Goal: Browse casually: Explore the website without a specific task or goal

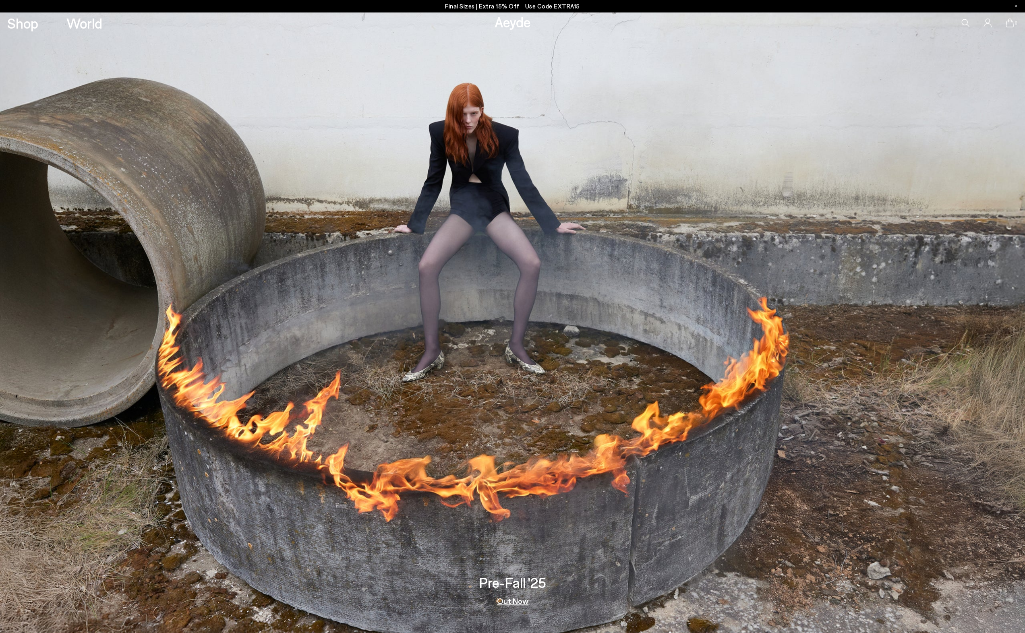
click at [519, 603] on link "Out Now" at bounding box center [512, 601] width 31 height 8
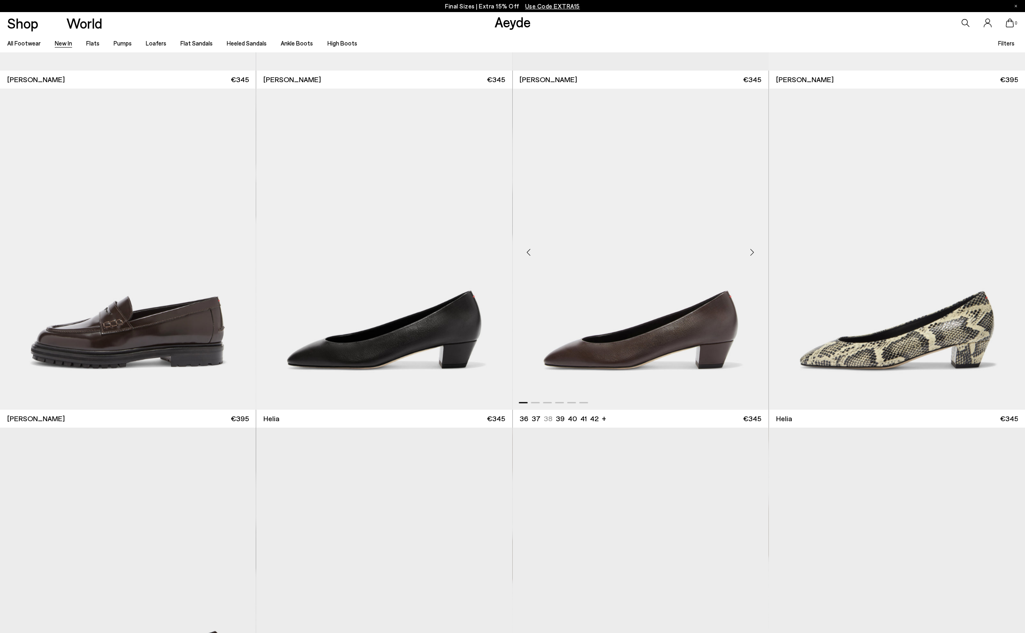
scroll to position [1007, 0]
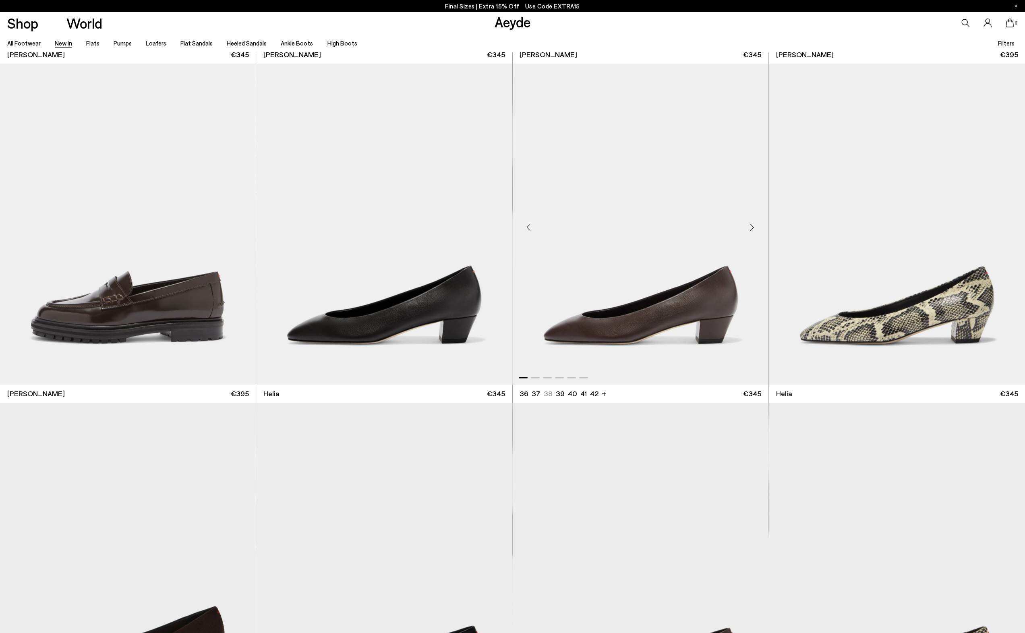
click at [753, 225] on div "Next slide" at bounding box center [753, 228] width 24 height 24
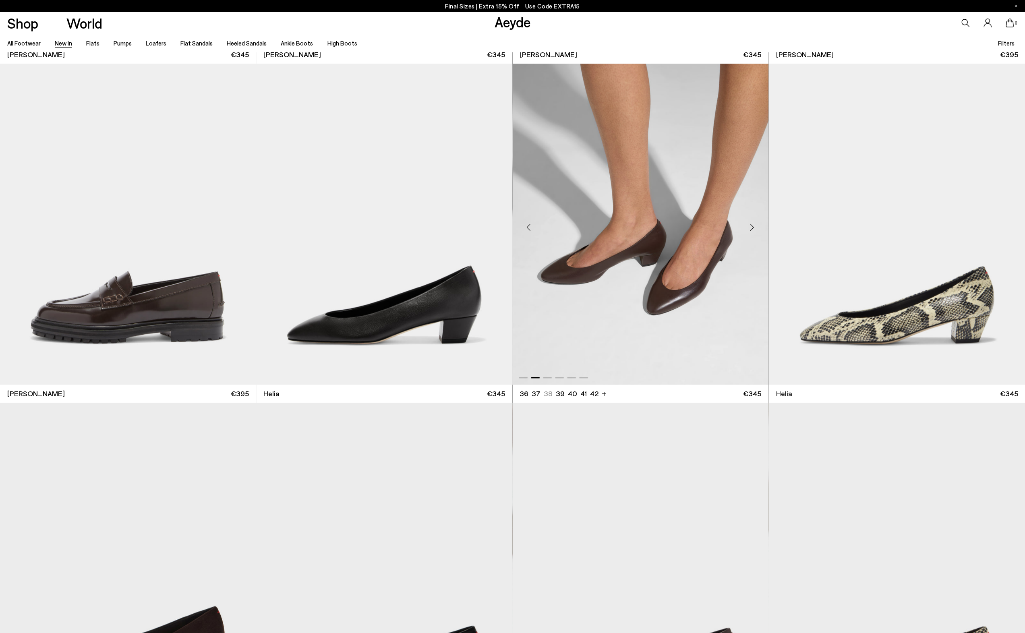
click at [753, 225] on div "Next slide" at bounding box center [753, 228] width 24 height 24
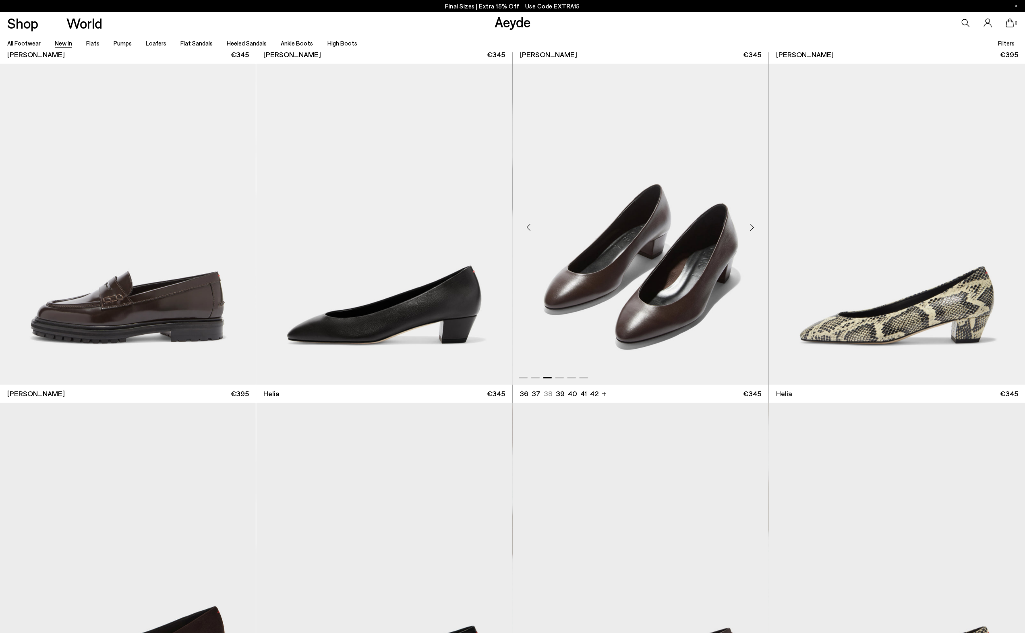
click at [753, 225] on div "Next slide" at bounding box center [753, 228] width 24 height 24
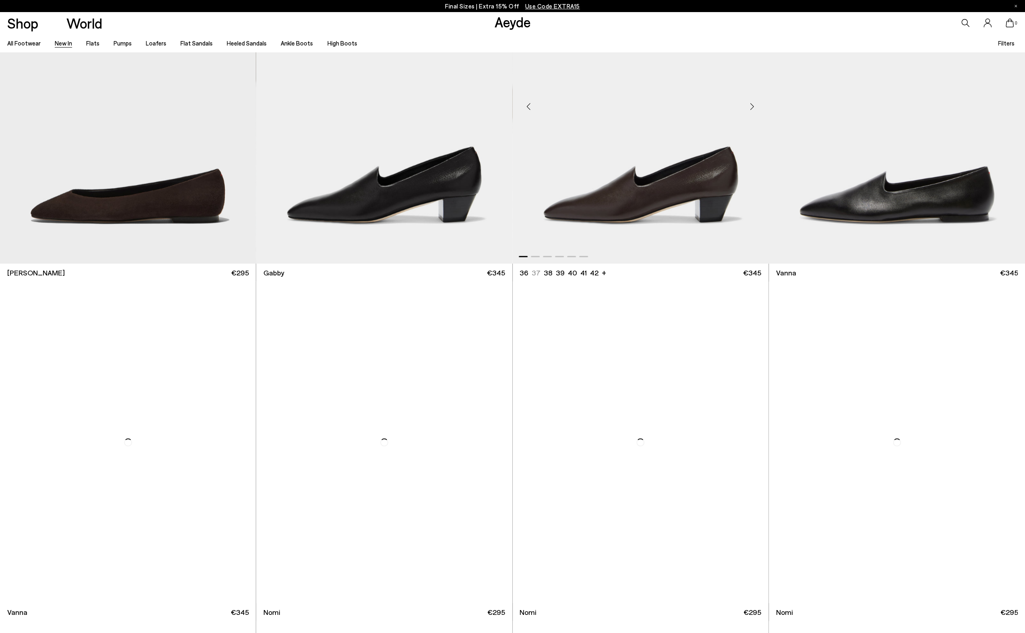
scroll to position [1813, 0]
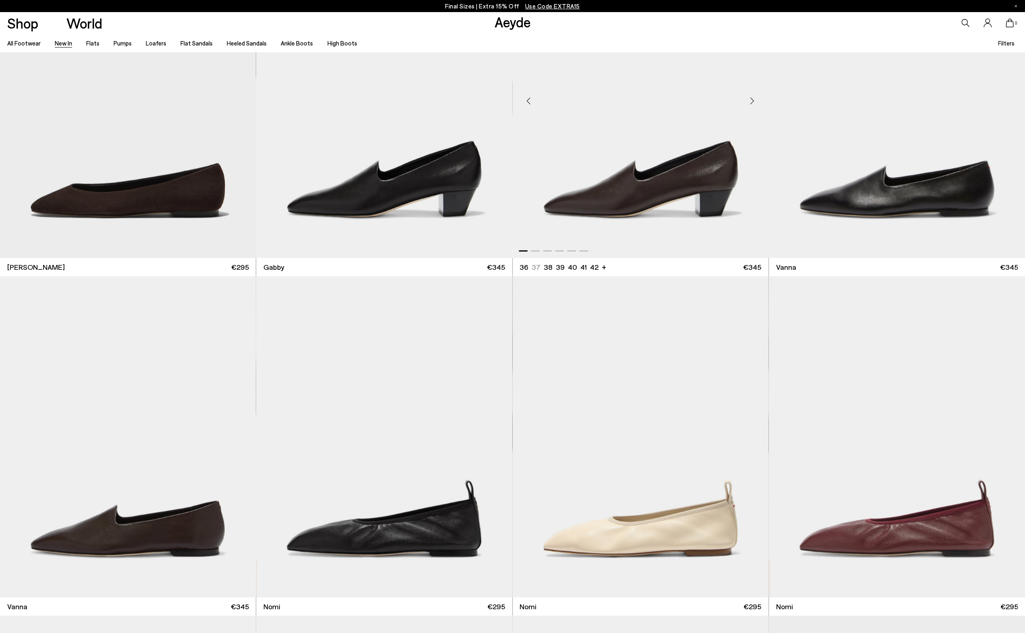
click at [753, 109] on div "Next slide" at bounding box center [753, 101] width 24 height 24
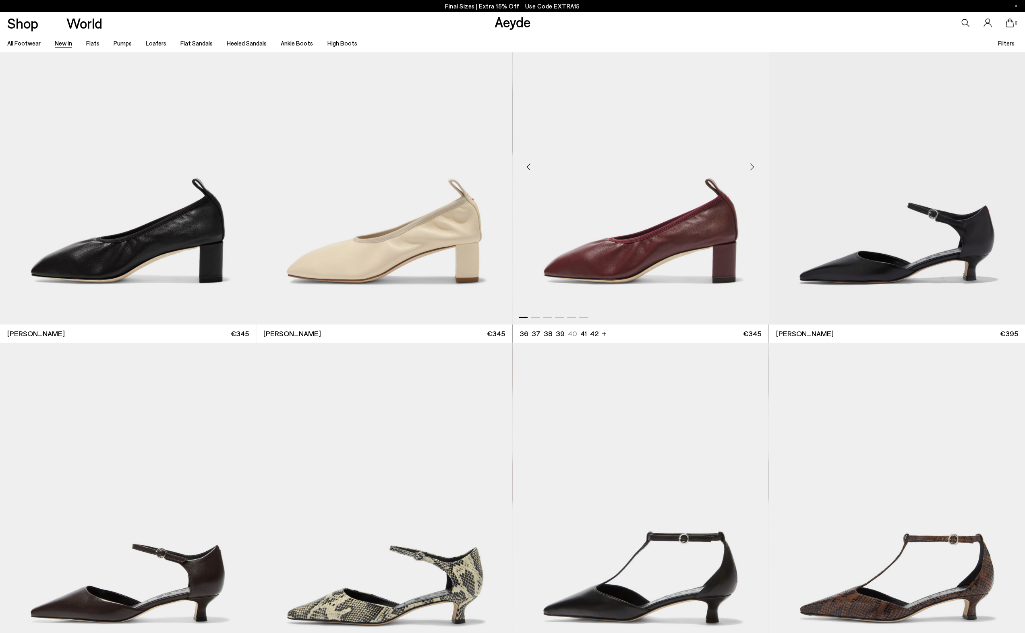
scroll to position [2458, 0]
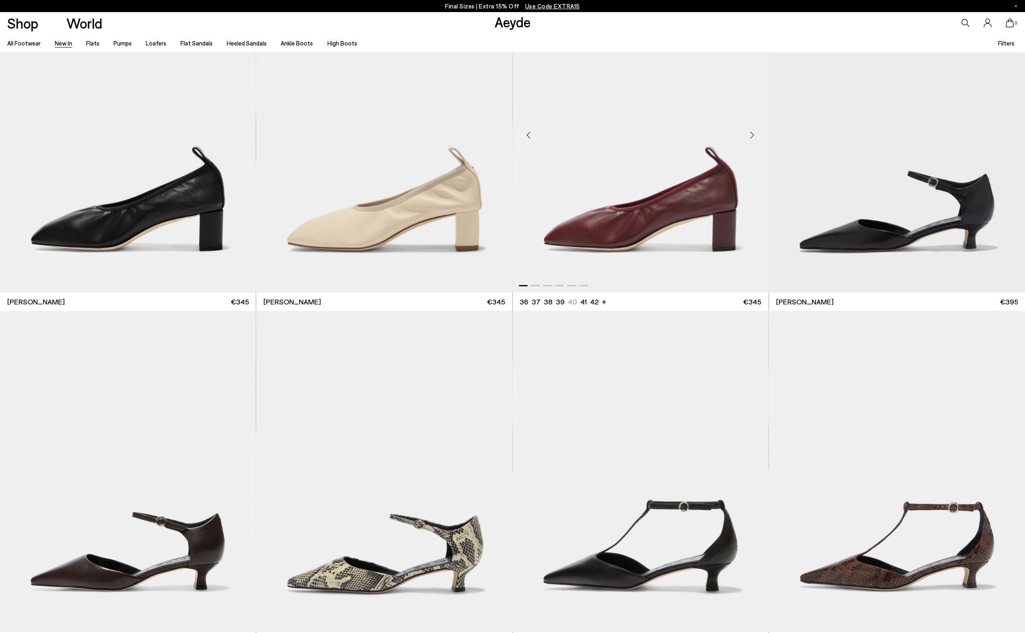
click at [754, 135] on div "Next slide" at bounding box center [753, 135] width 24 height 24
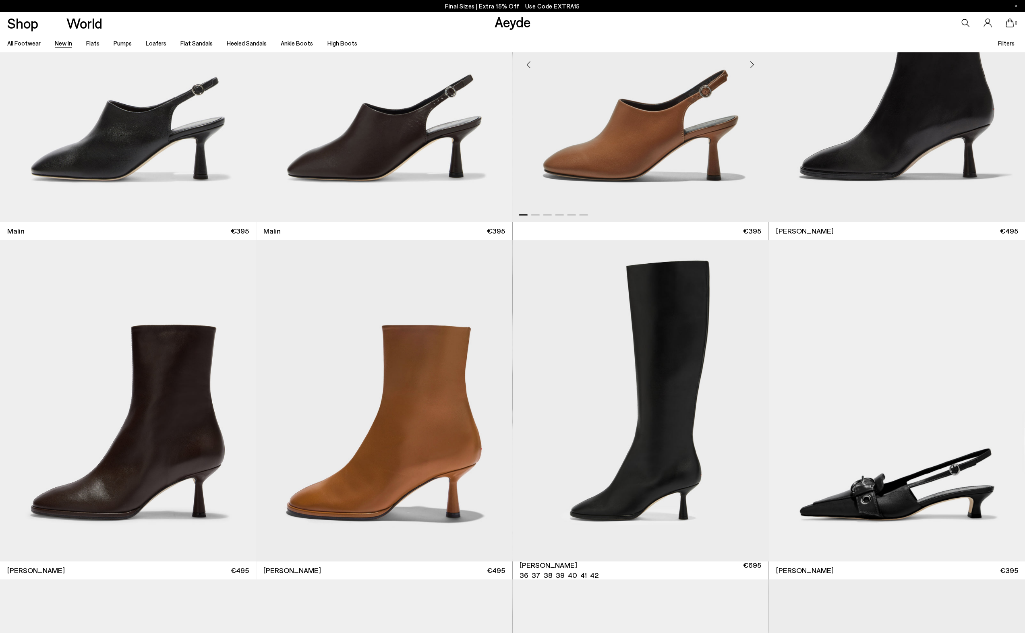
scroll to position [3626, 0]
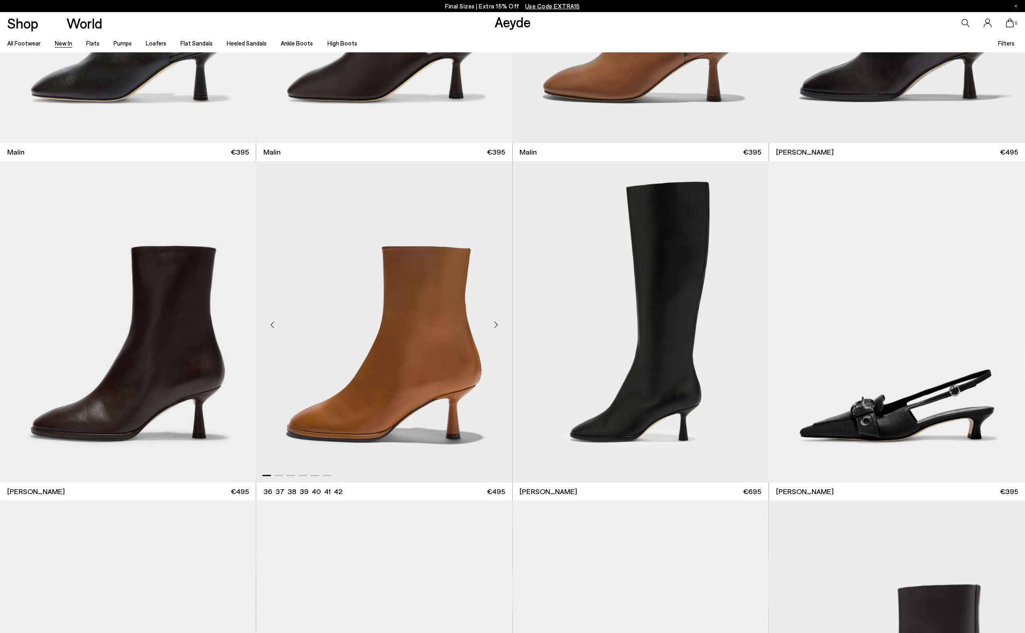
click at [498, 321] on div "Next slide" at bounding box center [496, 325] width 24 height 24
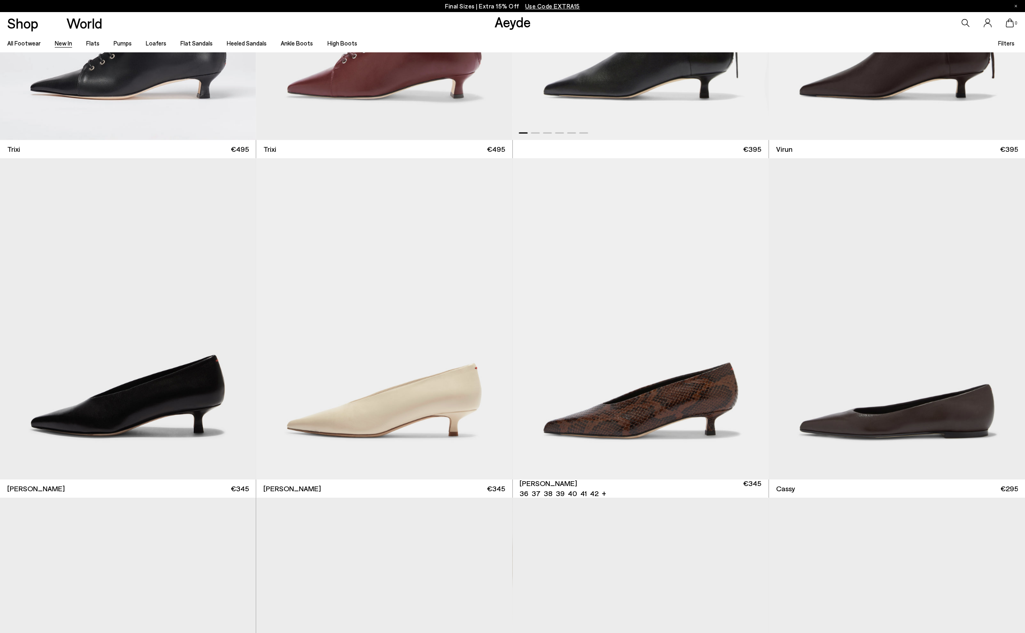
scroll to position [4996, 0]
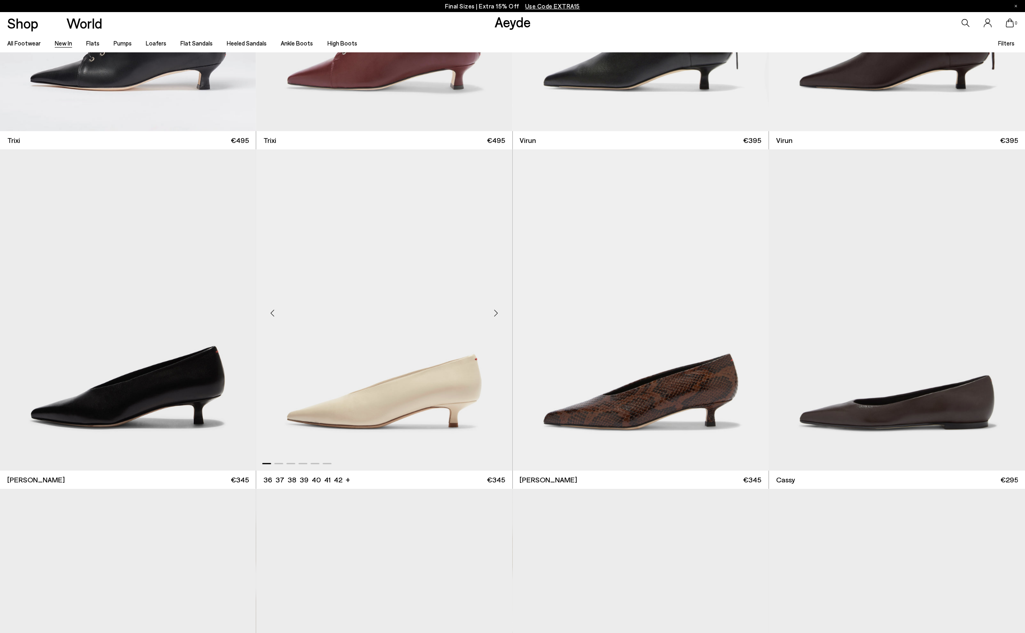
click at [489, 315] on div "Next slide" at bounding box center [496, 313] width 24 height 24
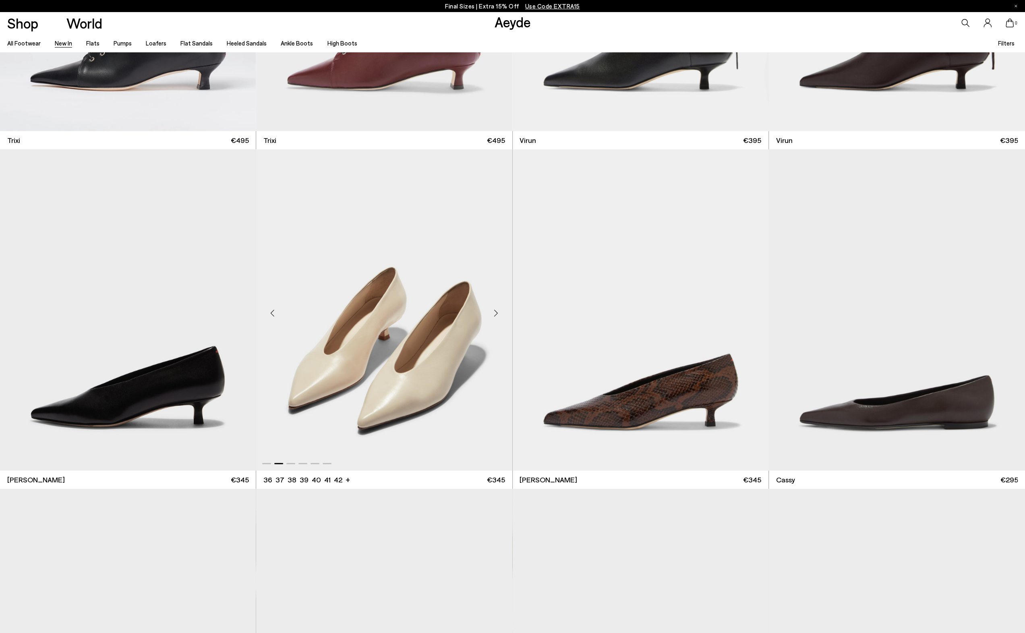
click at [489, 315] on div "Next slide" at bounding box center [496, 313] width 24 height 24
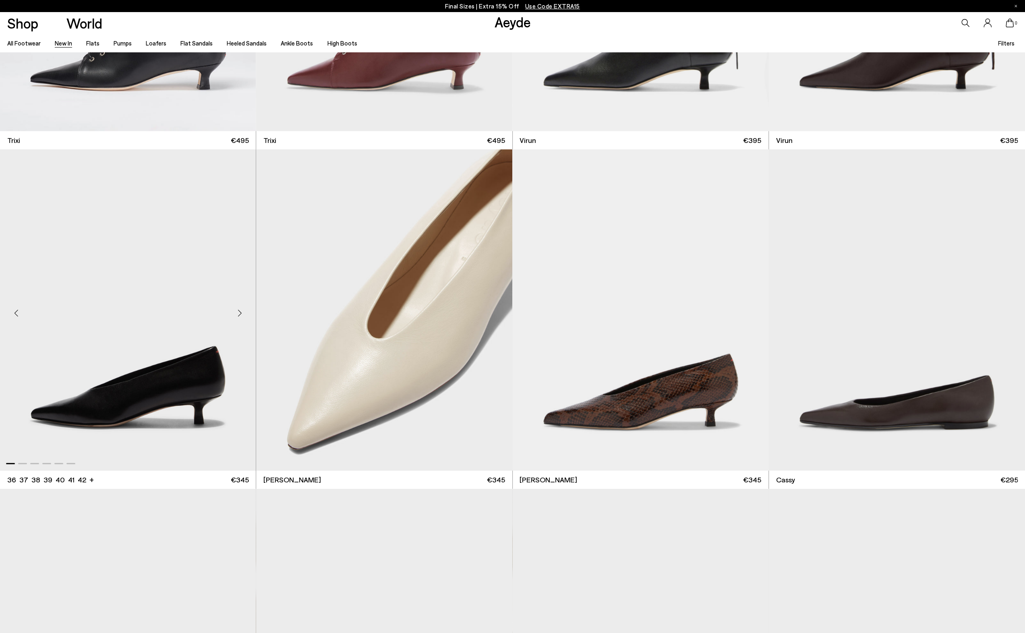
click at [233, 312] on div "Next slide" at bounding box center [240, 313] width 24 height 24
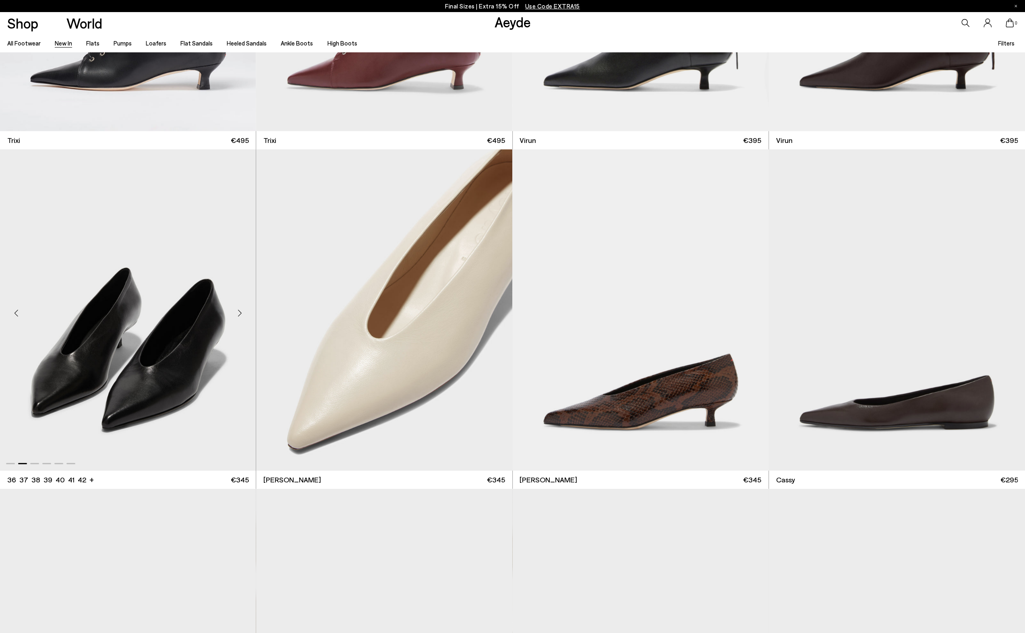
click at [233, 312] on div "Next slide" at bounding box center [240, 313] width 24 height 24
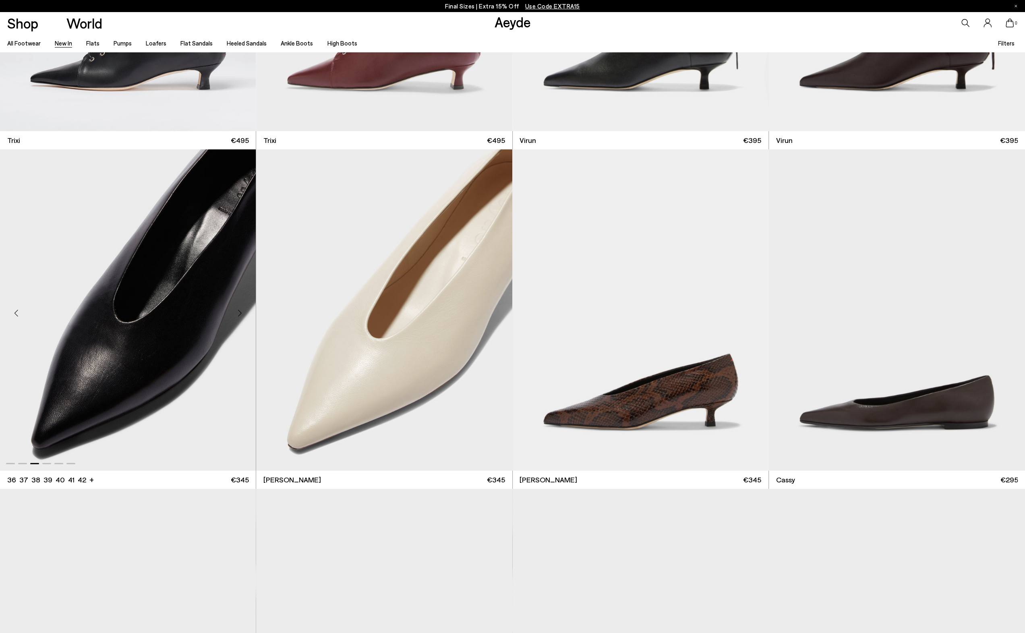
click at [233, 312] on div "Next slide" at bounding box center [240, 313] width 24 height 24
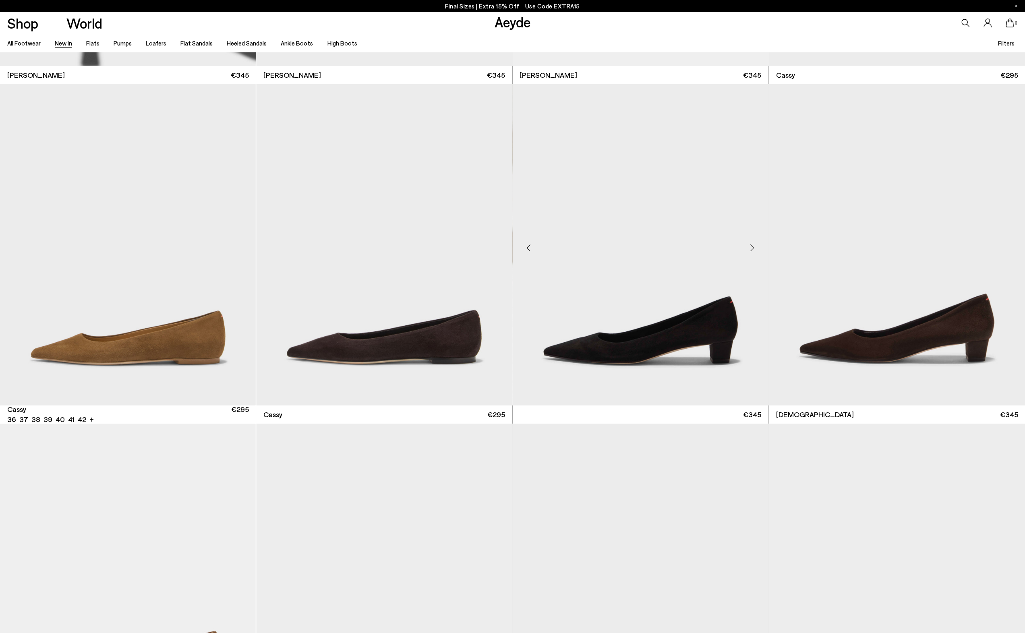
scroll to position [5399, 0]
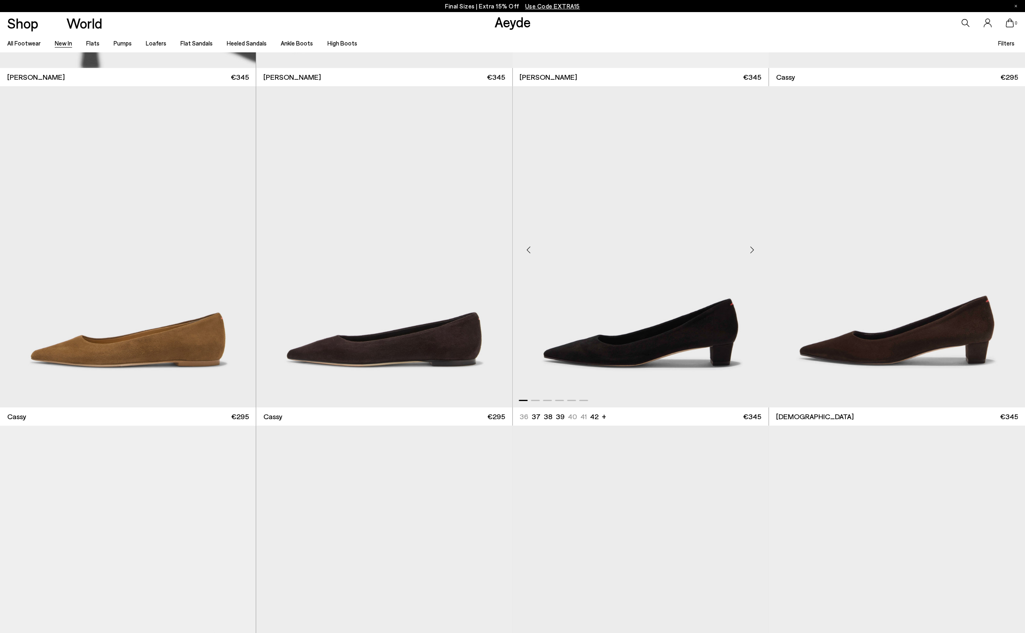
click at [742, 257] on div "Next slide" at bounding box center [753, 250] width 24 height 24
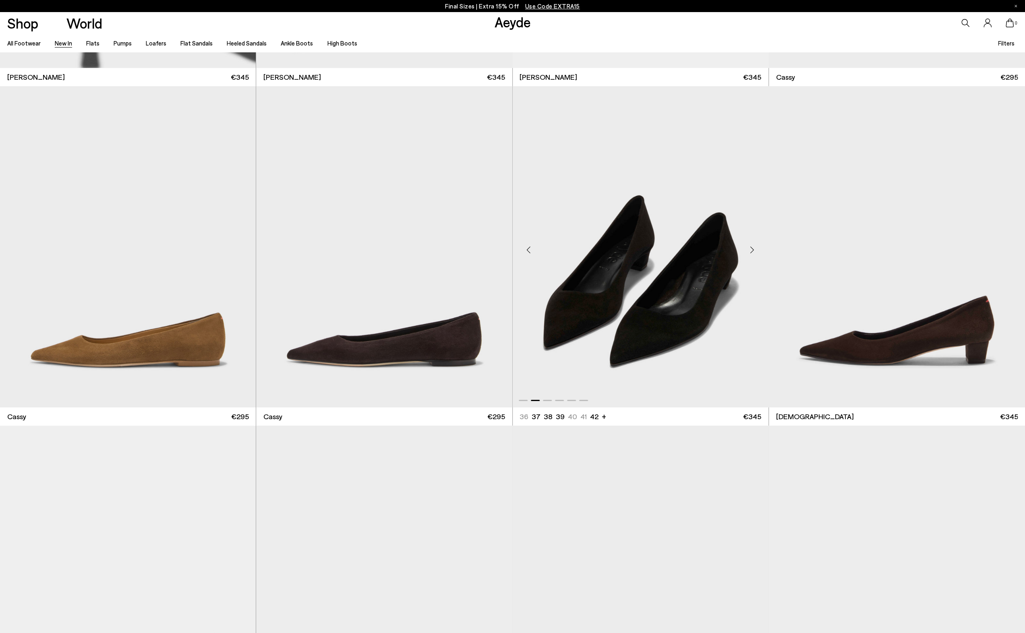
click at [742, 257] on div "Next slide" at bounding box center [753, 250] width 24 height 24
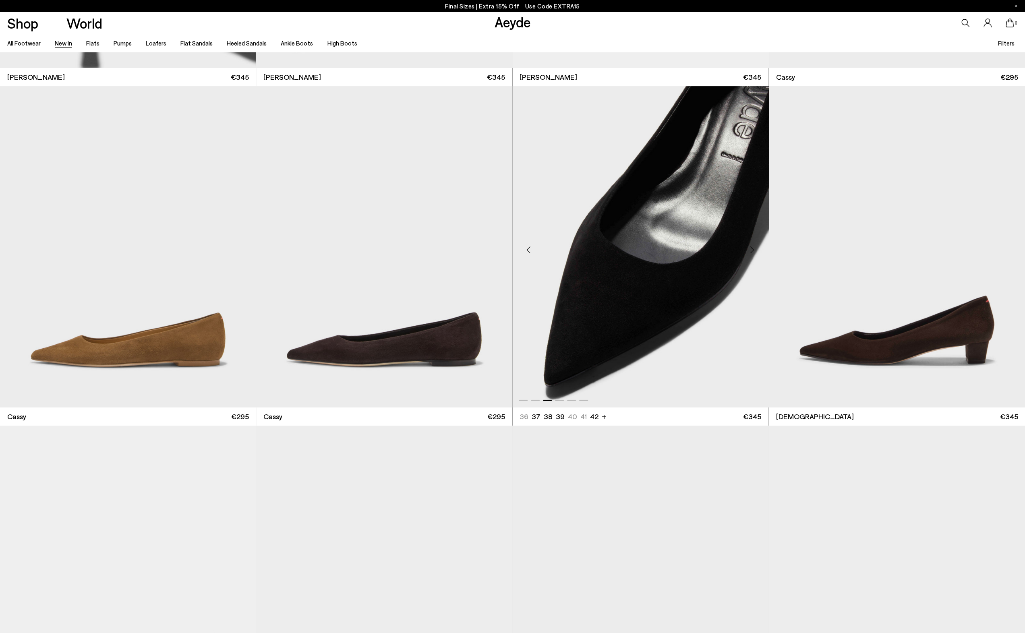
click at [742, 257] on div "Next slide" at bounding box center [753, 250] width 24 height 24
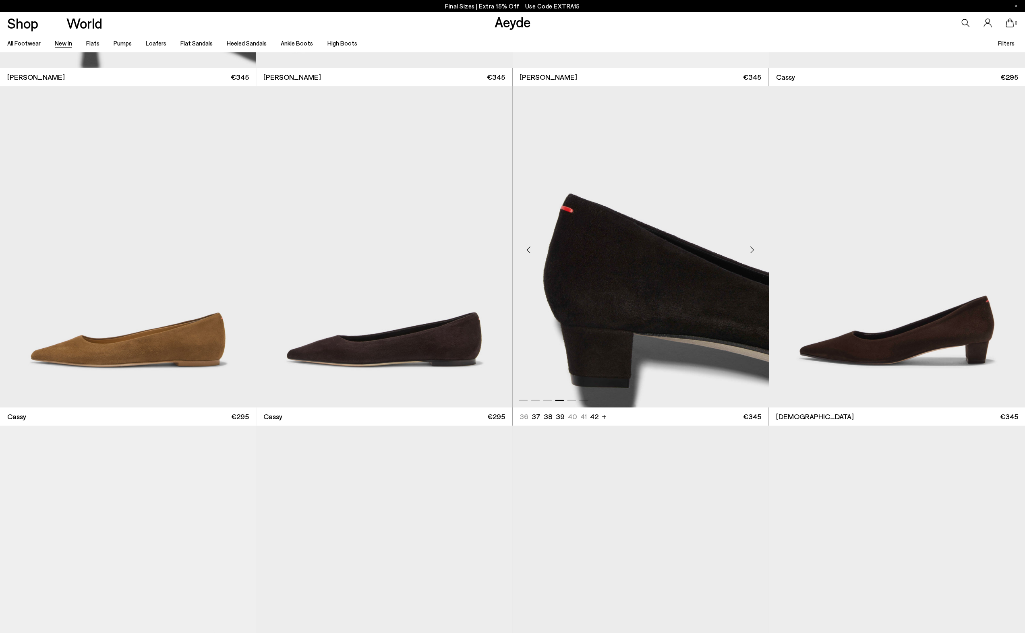
click at [742, 257] on div "Next slide" at bounding box center [753, 250] width 24 height 24
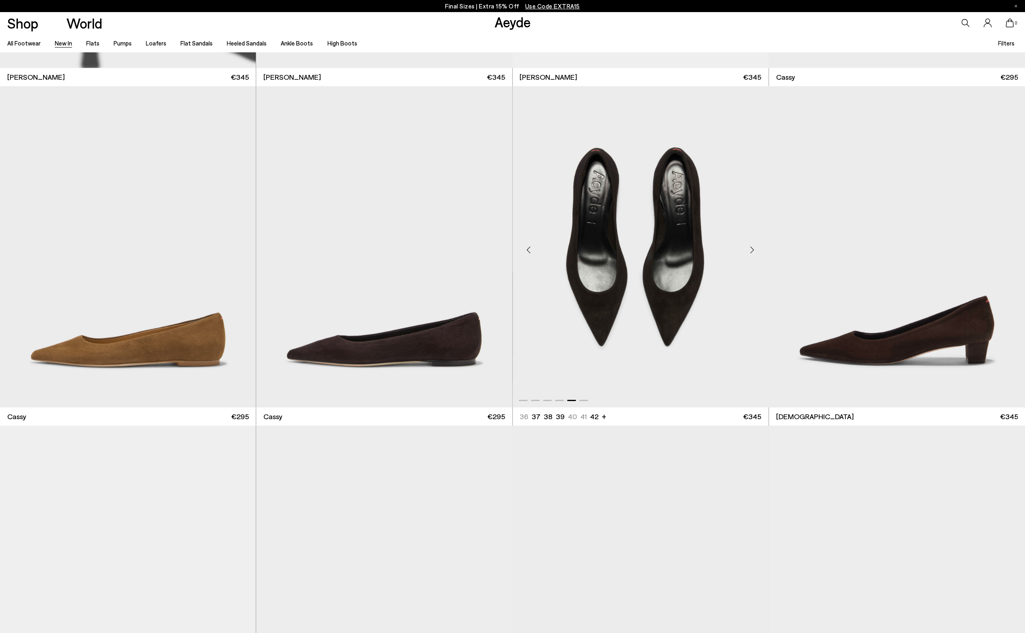
click at [742, 257] on div "Next slide" at bounding box center [753, 250] width 24 height 24
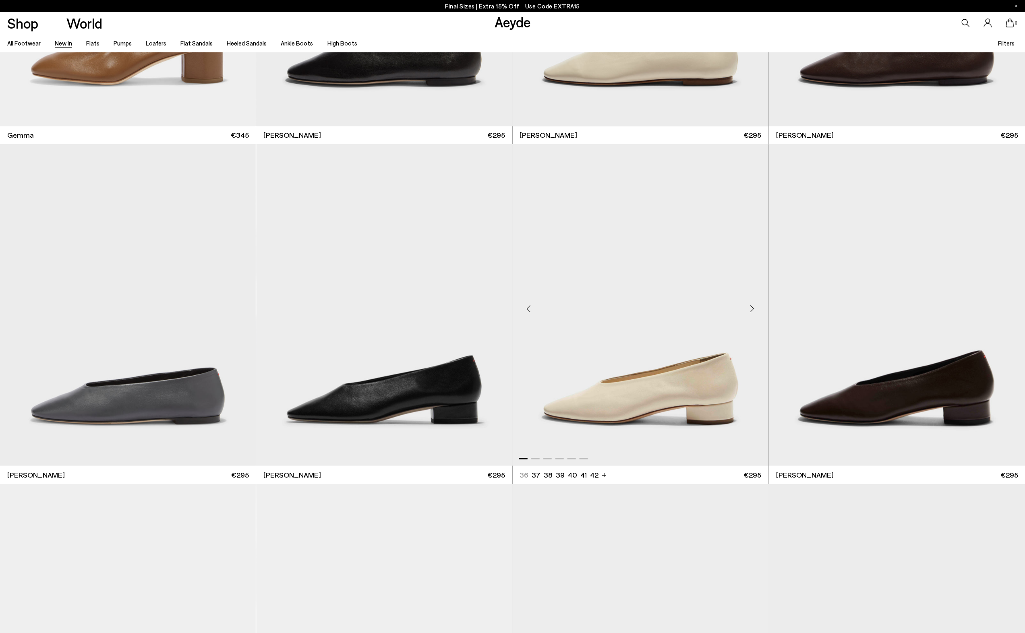
scroll to position [7454, 0]
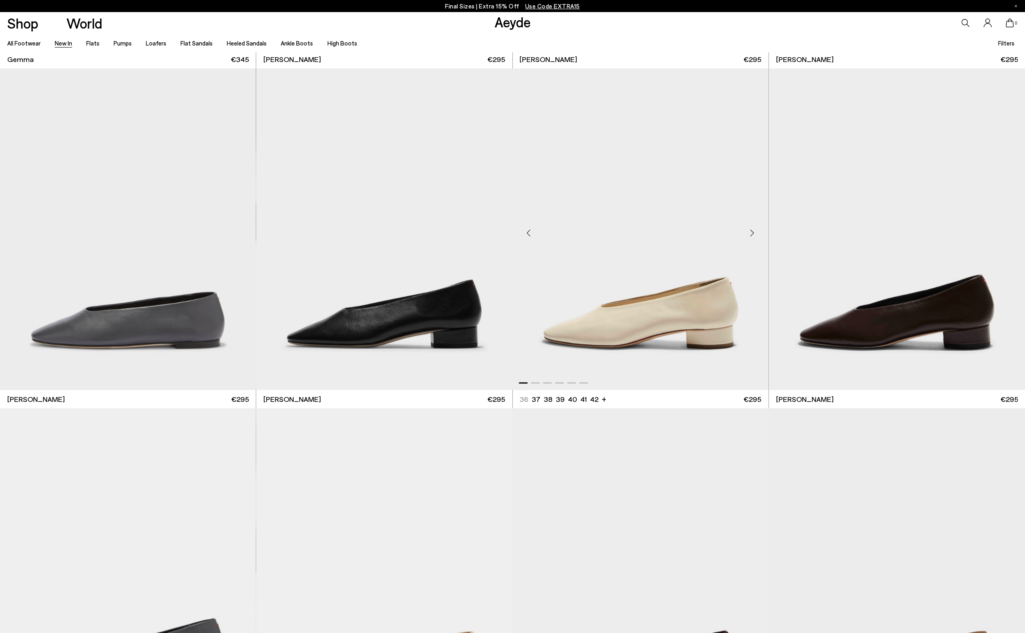
click at [744, 237] on div "Next slide" at bounding box center [753, 232] width 24 height 24
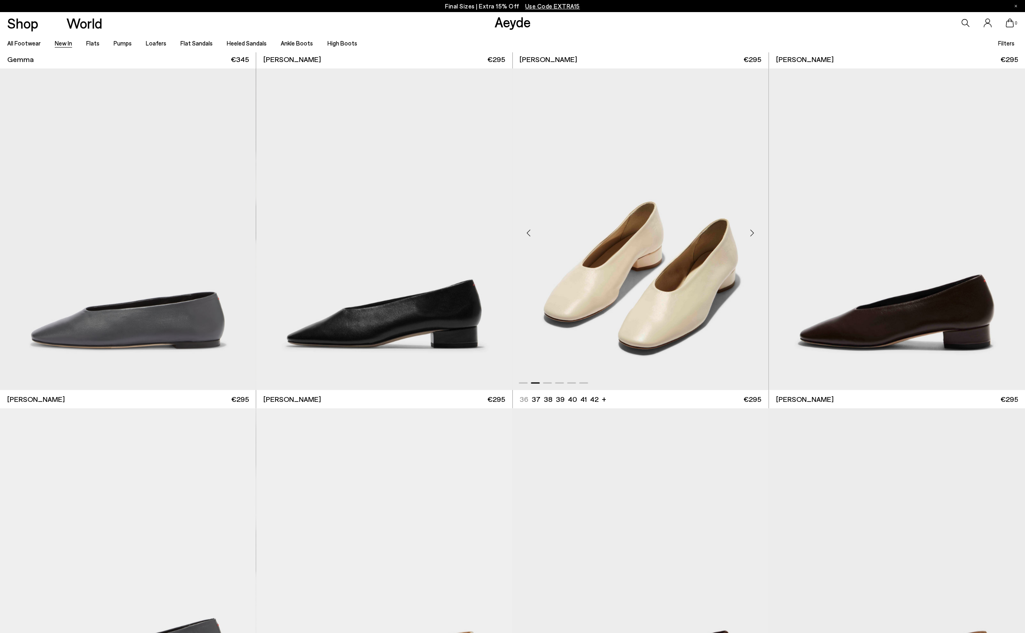
click at [744, 237] on div "Next slide" at bounding box center [753, 232] width 24 height 24
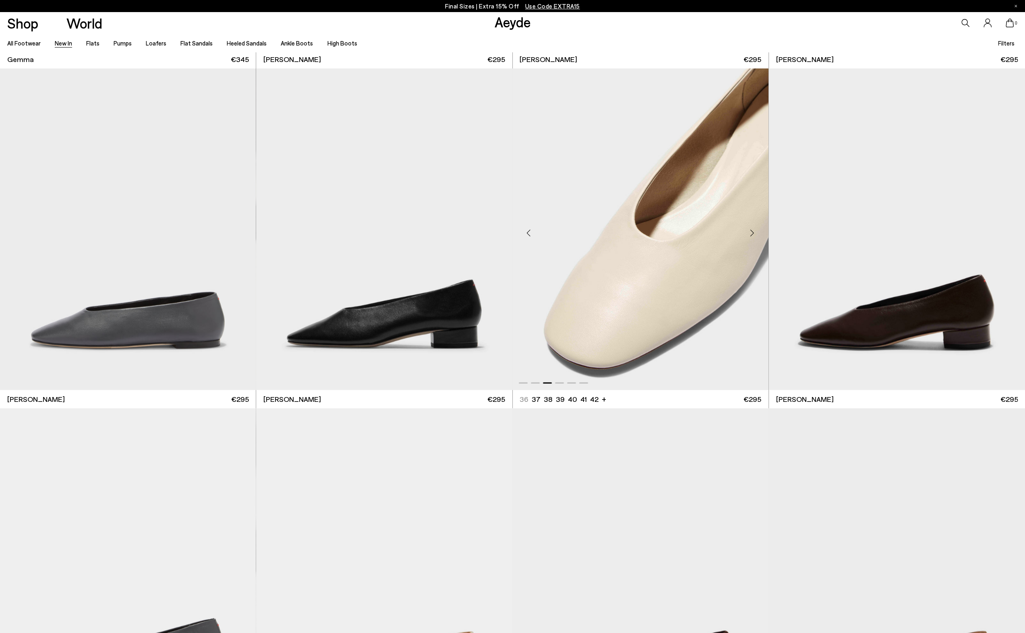
click at [744, 237] on div "Next slide" at bounding box center [753, 232] width 24 height 24
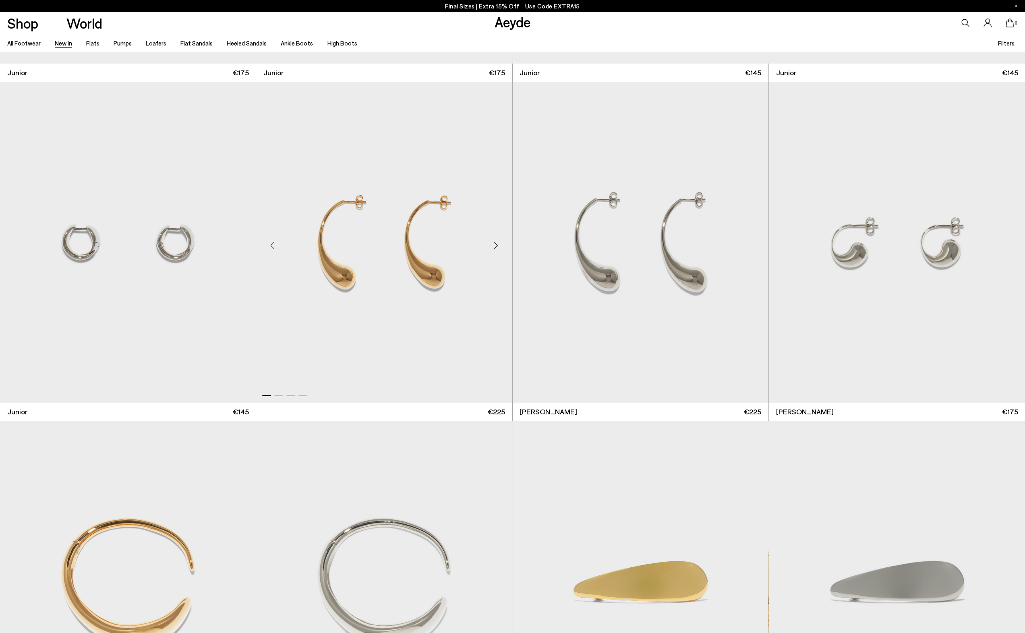
scroll to position [8824, 0]
